Goal: Book appointment/travel/reservation

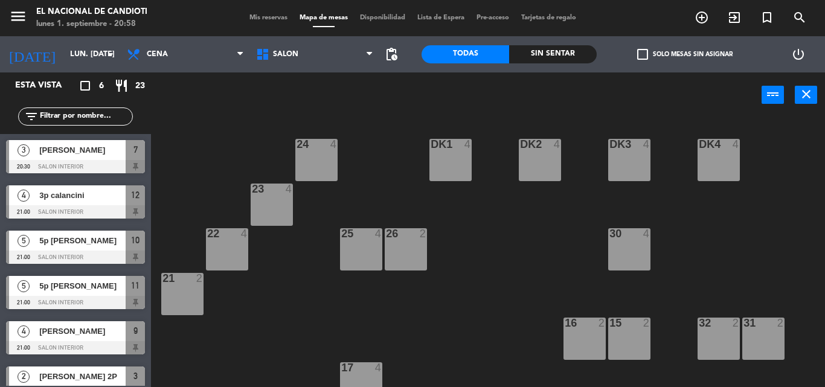
scroll to position [152, 0]
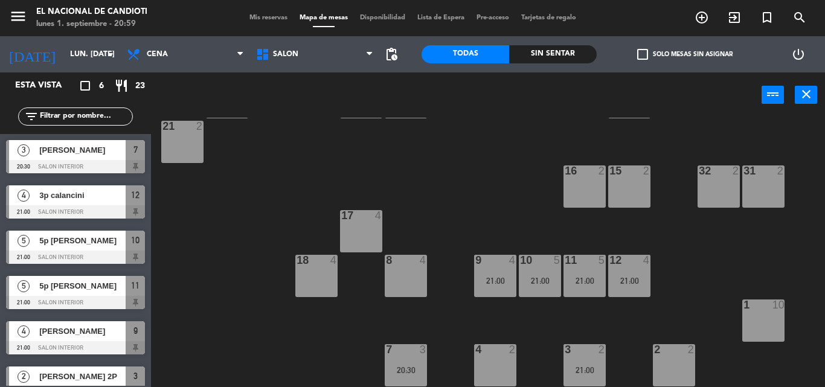
click at [516, 321] on div "24 4 DK1 4 DK2 4 DK3 4 DK4 4 23 4 22 4 25 4 26 2 30 4 21 2 16 2 15 2 32 2 31 2 …" at bounding box center [491, 252] width 665 height 269
click at [538, 282] on div "21:00" at bounding box center [540, 281] width 42 height 8
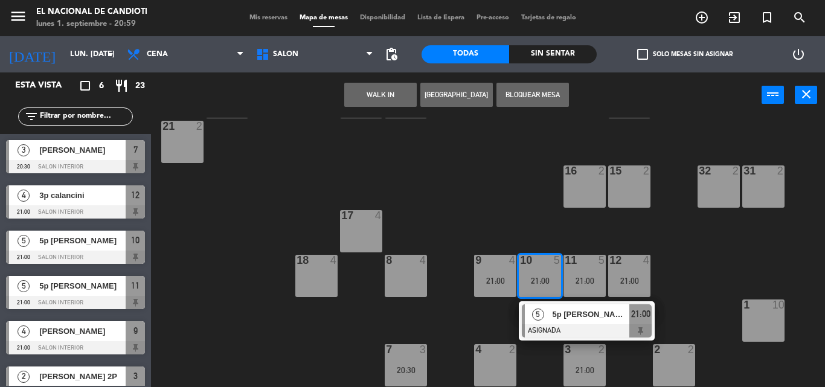
click at [537, 282] on div "21:00" at bounding box center [540, 281] width 42 height 8
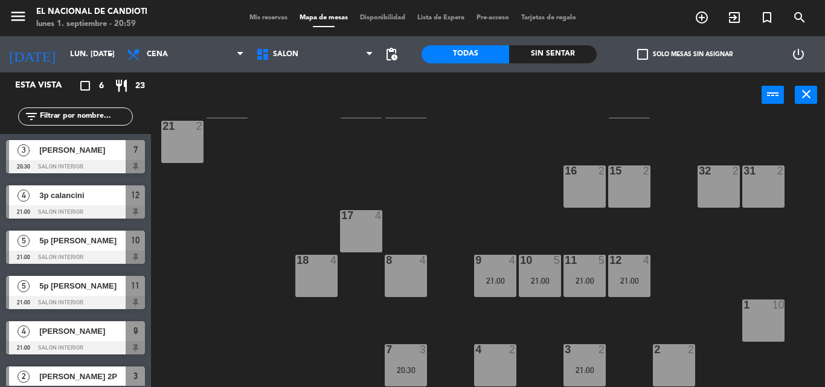
click at [571, 278] on div "21:00" at bounding box center [584, 281] width 42 height 8
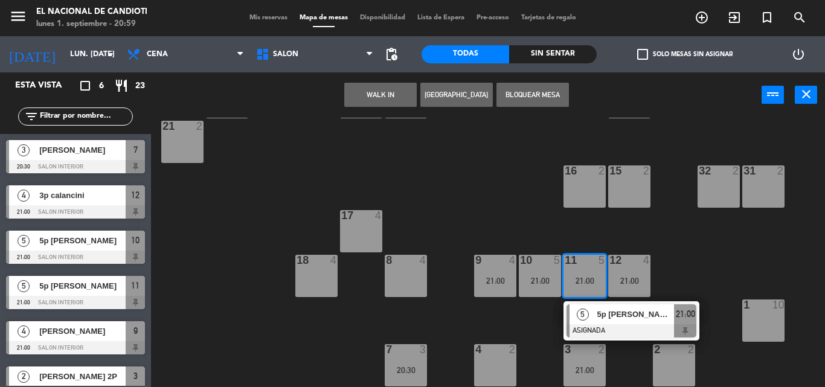
click at [571, 278] on div "21:00" at bounding box center [584, 281] width 42 height 8
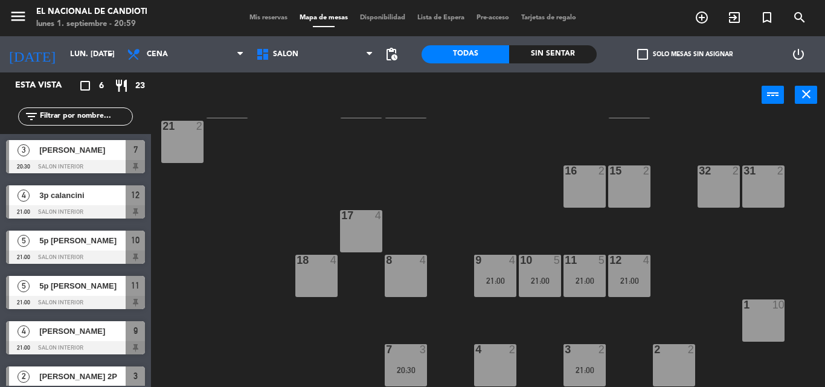
click at [625, 270] on div "12 4 21:00" at bounding box center [629, 276] width 42 height 42
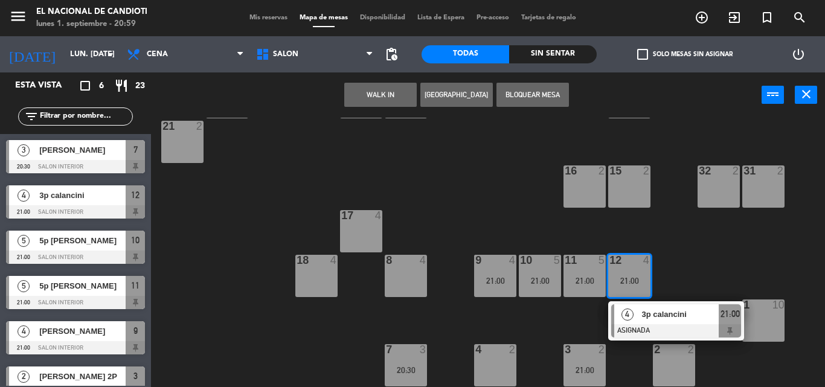
click at [625, 270] on div "12 4 21:00" at bounding box center [629, 276] width 42 height 42
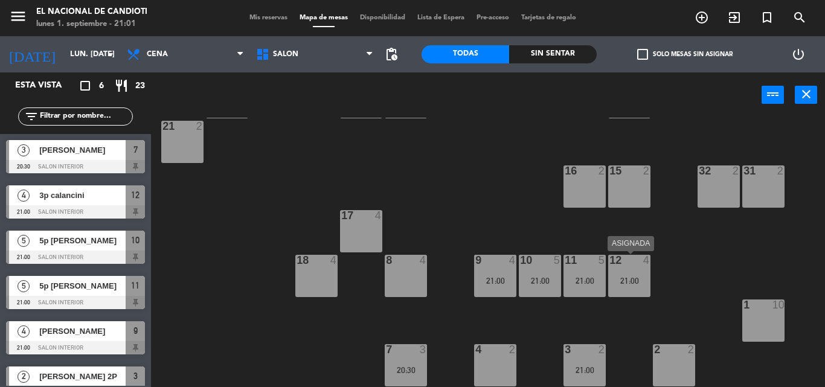
click at [627, 266] on div "12 4" at bounding box center [629, 261] width 42 height 12
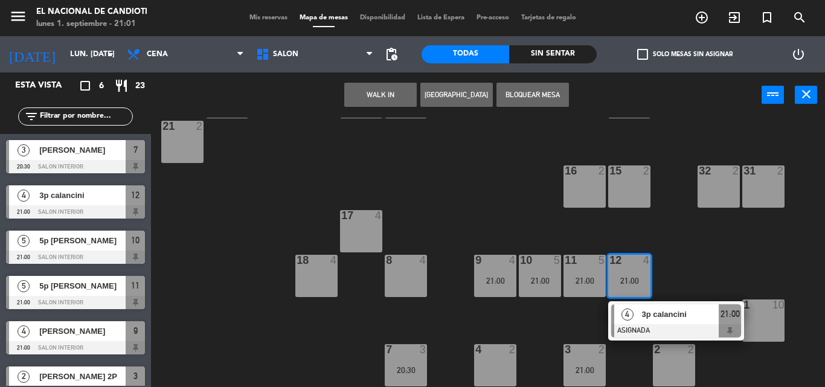
click at [627, 266] on div "12 4" at bounding box center [629, 261] width 42 height 12
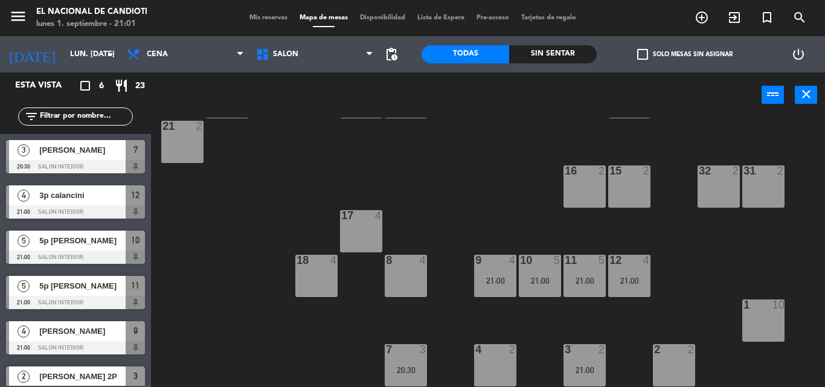
click at [627, 266] on div "12 4" at bounding box center [629, 261] width 42 height 12
